Goal: Communication & Community: Participate in discussion

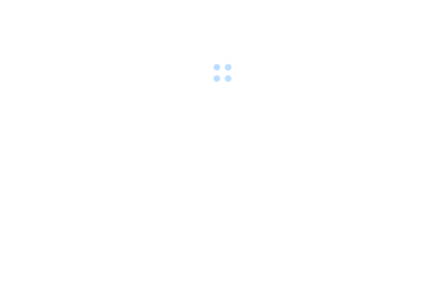
click at [106, 139] on div at bounding box center [222, 152] width 445 height 304
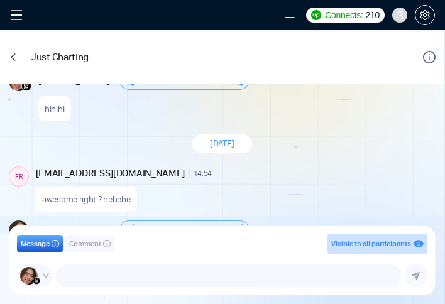
scroll to position [1393, 0]
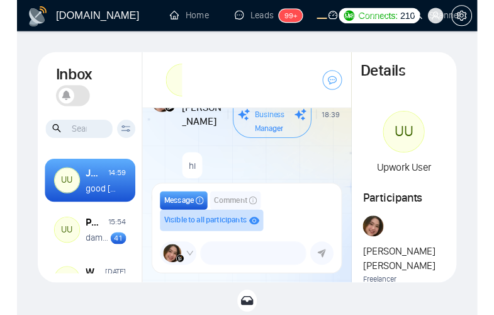
scroll to position [1279, 0]
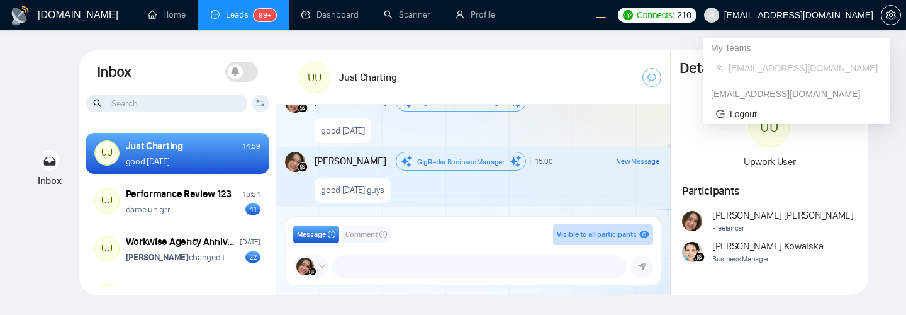
click at [445, 91] on div "[EMAIL_ADDRESS][DOMAIN_NAME]" at bounding box center [796, 94] width 187 height 20
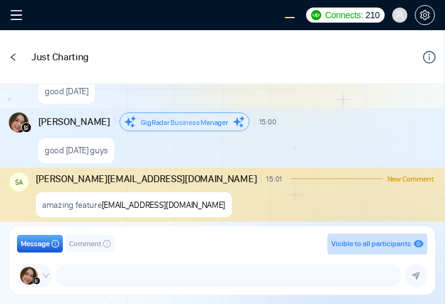
scroll to position [1357, 0]
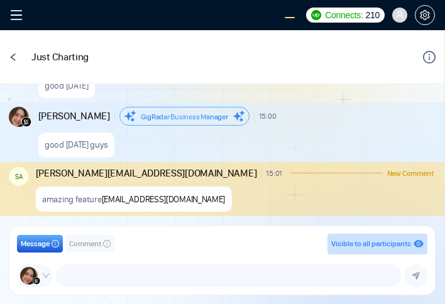
click at [85, 242] on span "Comment" at bounding box center [85, 244] width 32 height 12
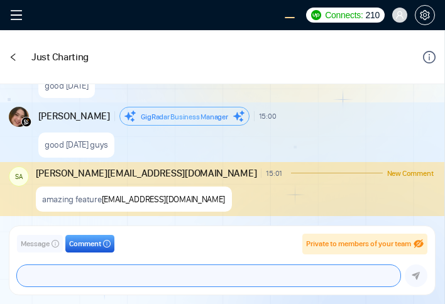
click at [106, 275] on textarea at bounding box center [209, 275] width 384 height 21
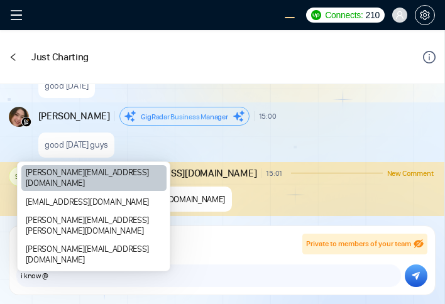
click at [74, 191] on div "salman.fatih@gigradar.io" at bounding box center [93, 178] width 145 height 26
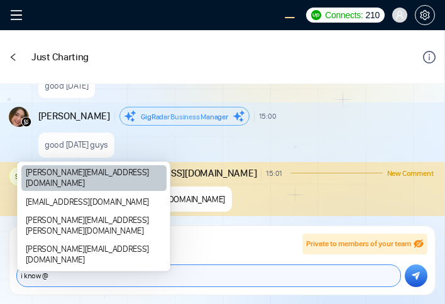
type textarea "i know @salman.fatih@gigradar.io"
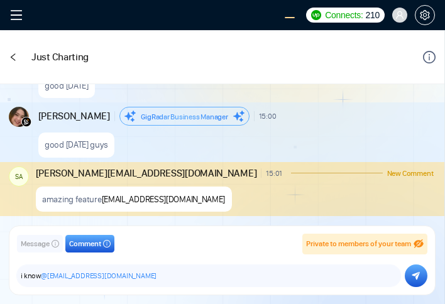
click at [418, 277] on icon "submit" at bounding box center [417, 276] width 8 height 8
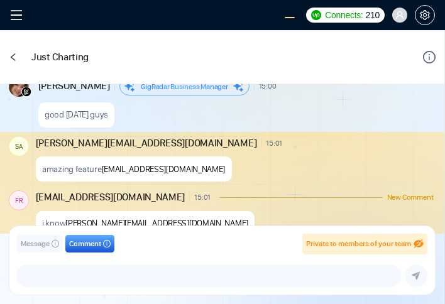
scroll to position [1411, 0]
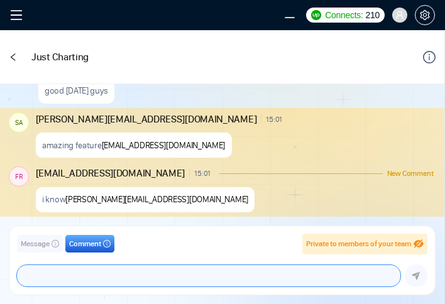
click at [53, 275] on textarea at bounding box center [209, 275] width 384 height 21
type textarea "what do you think of this client ?"
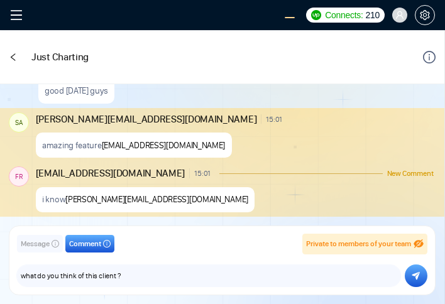
click at [416, 274] on icon "submit" at bounding box center [417, 276] width 8 height 8
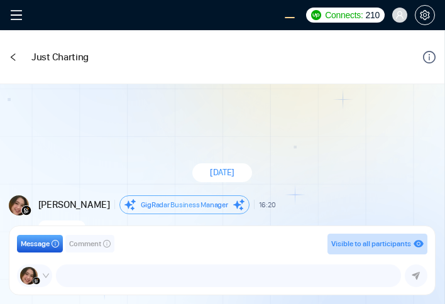
scroll to position [1223, 0]
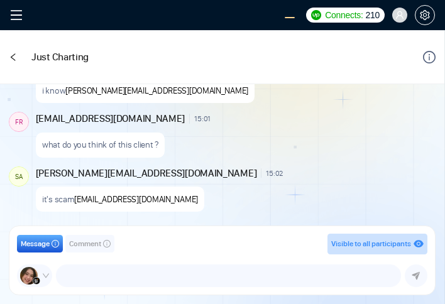
click at [86, 242] on span "Comment" at bounding box center [85, 244] width 32 height 12
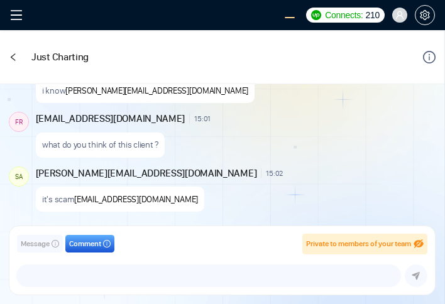
click at [103, 288] on div "Message Comment Private to members of your team salman.fatih@gigradar.io frnaml…" at bounding box center [222, 260] width 426 height 69
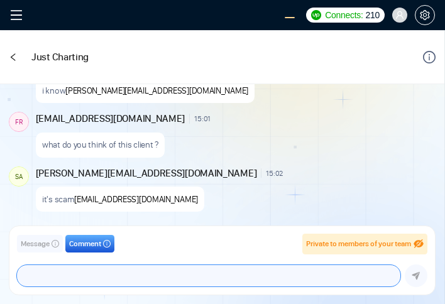
click at [89, 275] on textarea at bounding box center [209, 275] width 384 height 21
click at [87, 277] on textarea at bounding box center [209, 275] width 384 height 21
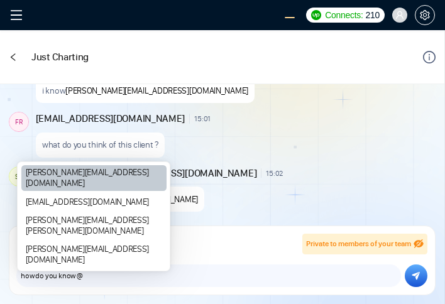
click at [47, 191] on div "salman.fatih@gigradar.io" at bounding box center [93, 178] width 145 height 26
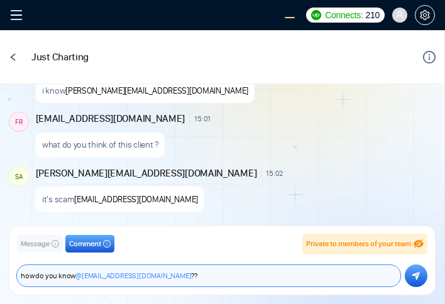
type textarea "how do you know @salman.fatih@gigradar.io ??"
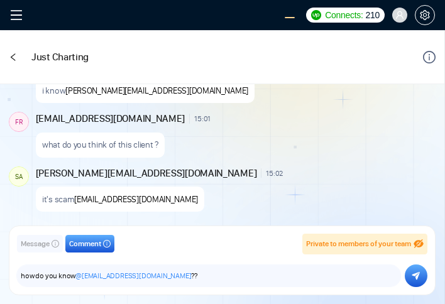
click at [415, 275] on icon "submit" at bounding box center [417, 276] width 8 height 8
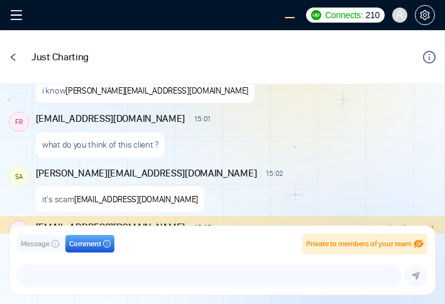
scroll to position [1277, 0]
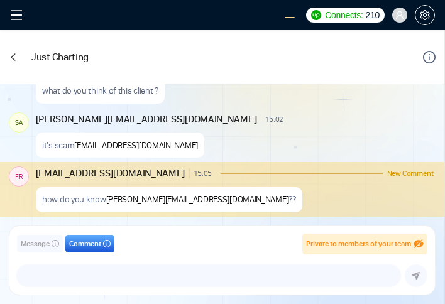
click at [11, 61] on div at bounding box center [13, 57] width 9 height 36
click at [14, 55] on icon "left" at bounding box center [13, 57] width 9 height 9
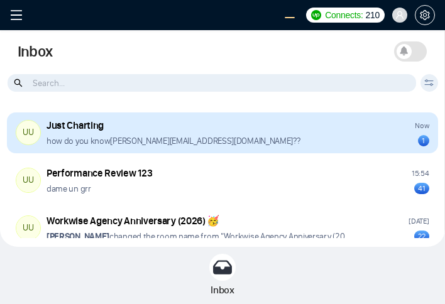
click at [217, 143] on div "how do you know salman.fatih@gigradar.io ?? 1" at bounding box center [238, 141] width 383 height 12
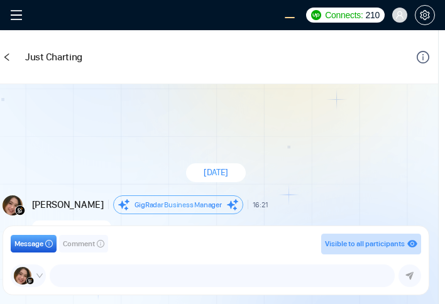
scroll to position [1218, 0]
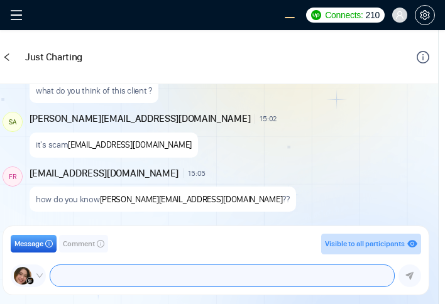
click at [101, 278] on textarea at bounding box center [222, 275] width 344 height 21
type textarea "we are done!"
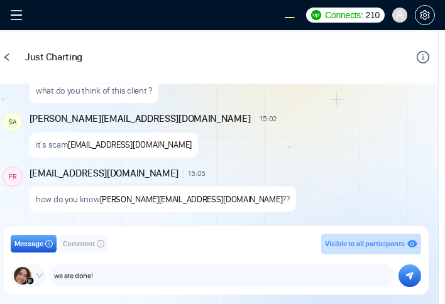
click at [413, 276] on icon "submit" at bounding box center [410, 276] width 8 height 9
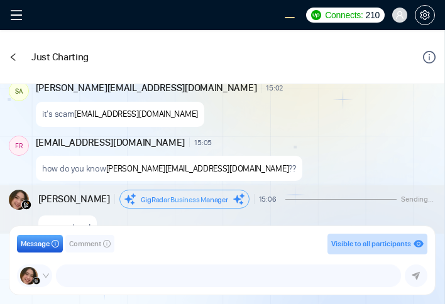
scroll to position [1277, 0]
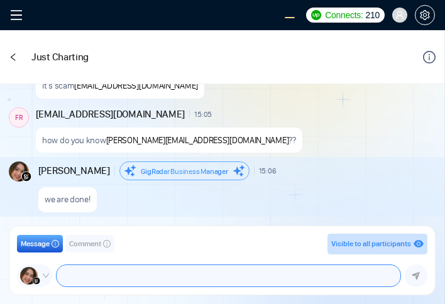
click at [108, 269] on textarea at bounding box center [229, 275] width 344 height 21
click at [96, 273] on textarea at bounding box center [229, 275] width 344 height 21
type textarea "we are not operating anymore"
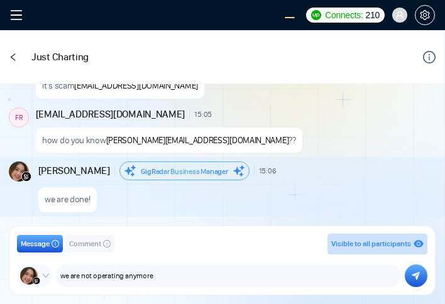
click at [415, 272] on icon "submit" at bounding box center [416, 276] width 8 height 9
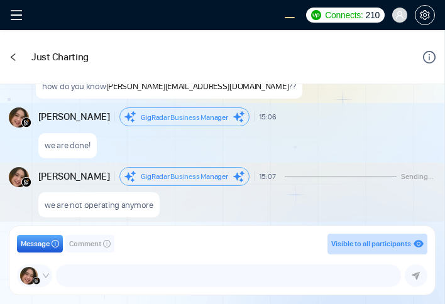
scroll to position [1337, 0]
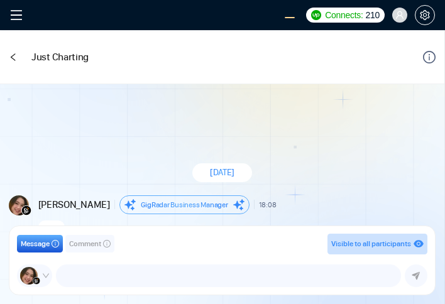
scroll to position [1211, 0]
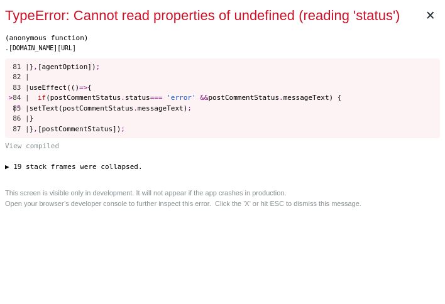
click at [249, 201] on div "This screen is visible only in development. It will not appear if the app crash…" at bounding box center [222, 198] width 435 height 21
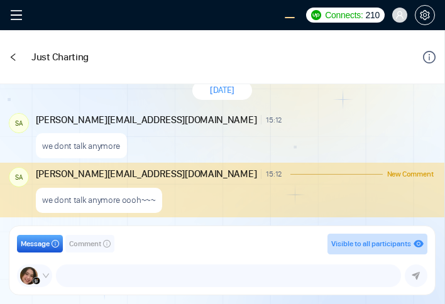
scroll to position [1388, 0]
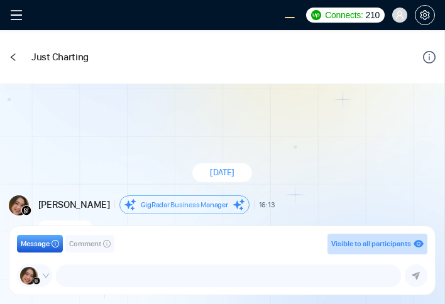
scroll to position [1243, 0]
